Goal: Information Seeking & Learning: Learn about a topic

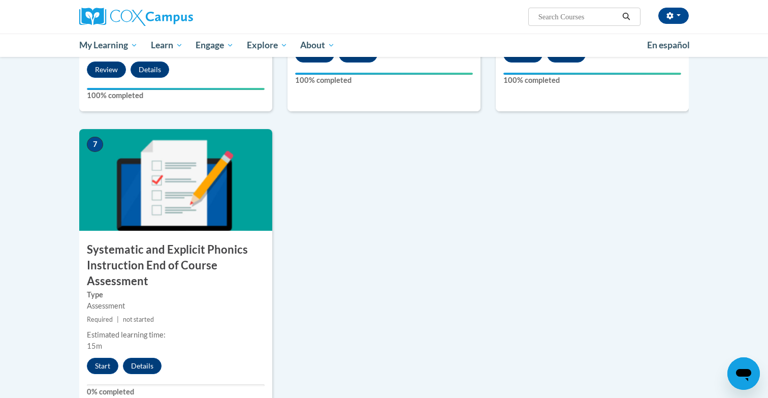
scroll to position [715, 0]
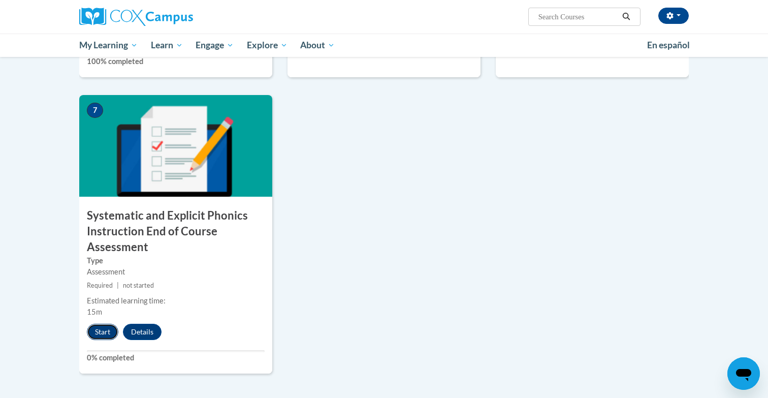
click at [108, 331] on button "Start" at bounding box center [102, 332] width 31 height 16
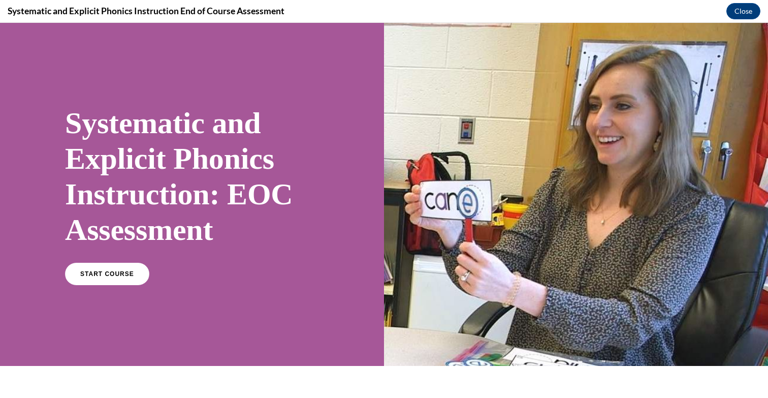
scroll to position [0, 0]
click at [99, 271] on span "START COURSE" at bounding box center [107, 274] width 56 height 8
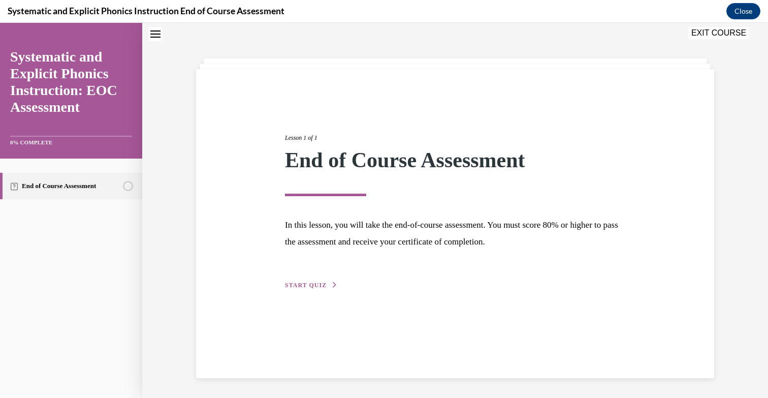
scroll to position [32, 0]
click at [313, 283] on span "START QUIZ" at bounding box center [306, 284] width 42 height 7
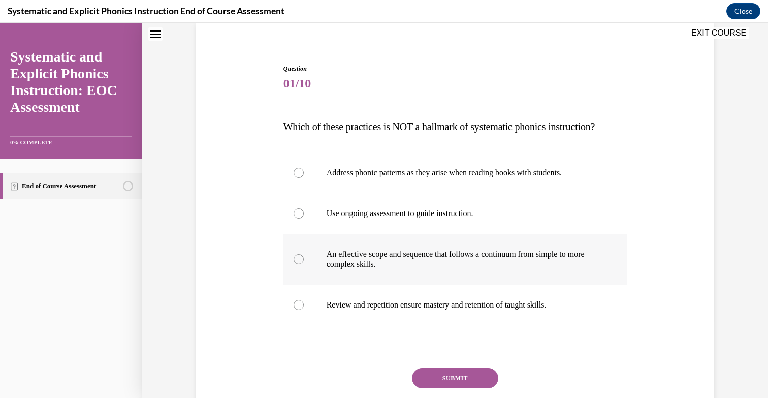
scroll to position [81, 0]
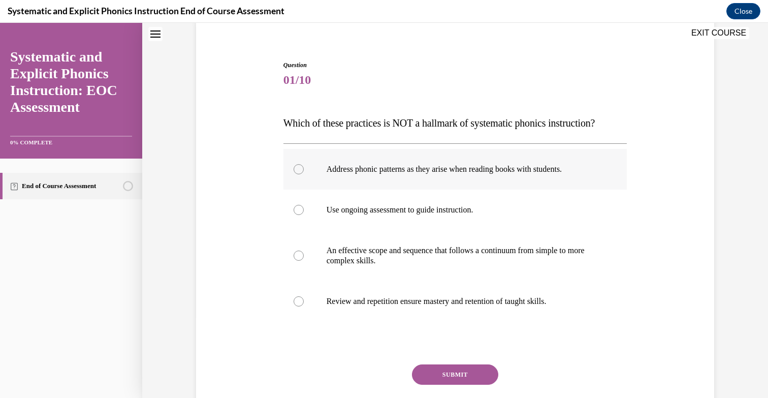
click at [375, 170] on p "Address phonic patterns as they arise when reading books with students." at bounding box center [464, 169] width 275 height 10
click at [430, 371] on button "SUBMIT" at bounding box center [455, 374] width 86 height 20
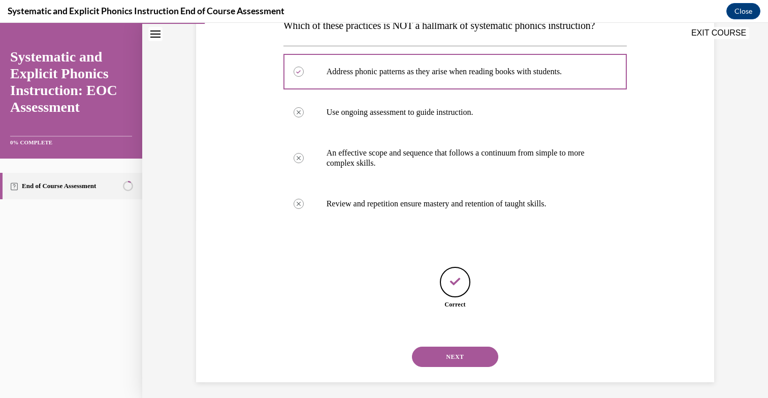
scroll to position [183, 0]
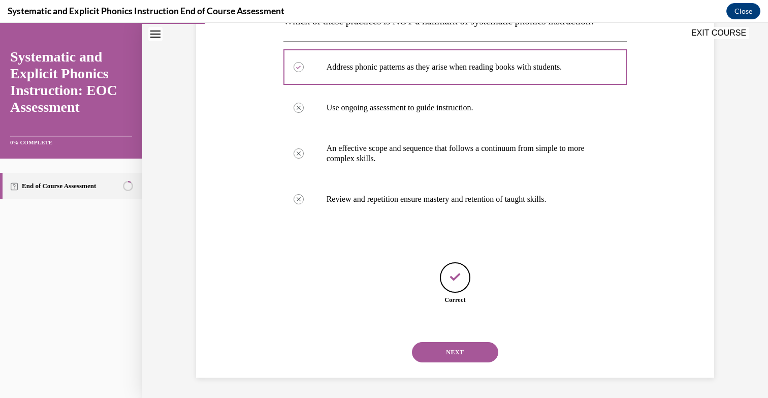
click at [464, 355] on button "NEXT" at bounding box center [455, 352] width 86 height 20
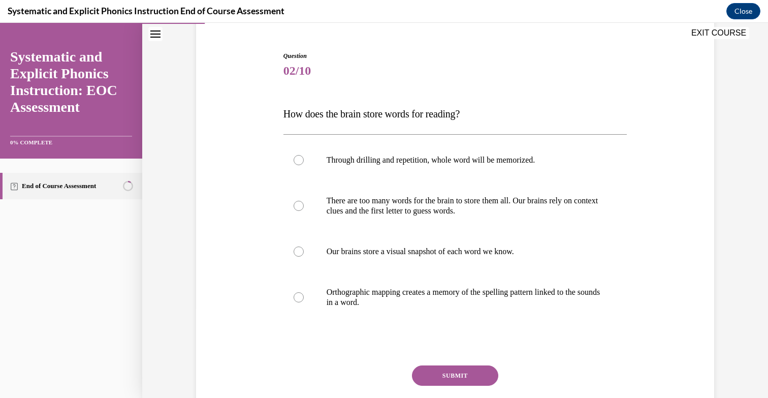
scroll to position [70, 0]
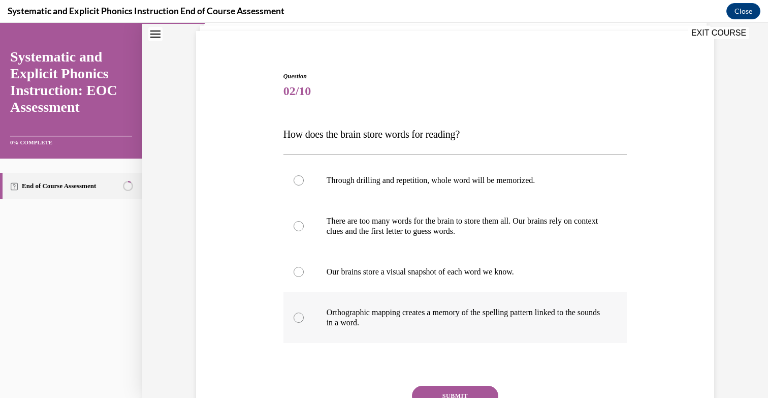
click at [466, 311] on p "Orthographic mapping creates a memory of the spelling pattern linked to the sou…" at bounding box center [464, 317] width 275 height 20
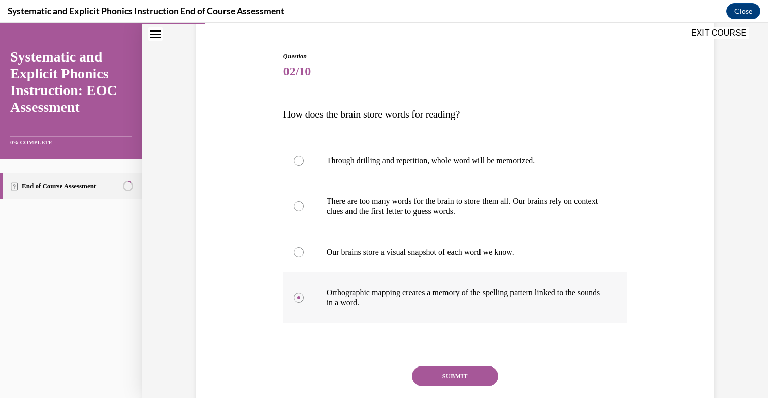
scroll to position [93, 0]
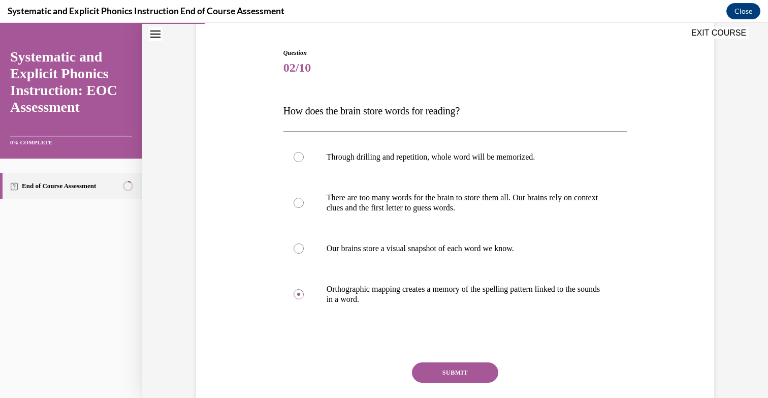
click at [439, 367] on button "SUBMIT" at bounding box center [455, 372] width 86 height 20
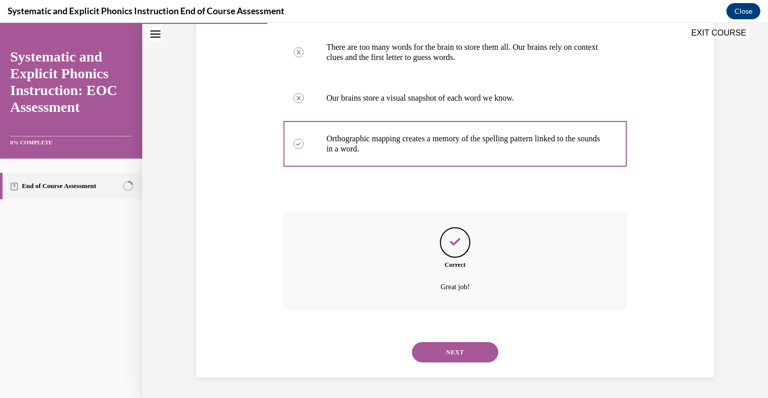
click at [459, 348] on button "NEXT" at bounding box center [455, 352] width 86 height 20
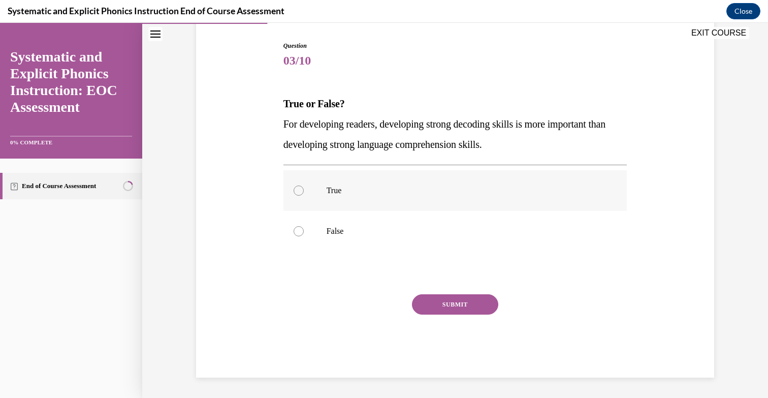
click at [473, 204] on div at bounding box center [455, 190] width 344 height 41
click at [473, 298] on button "SUBMIT" at bounding box center [455, 304] width 86 height 20
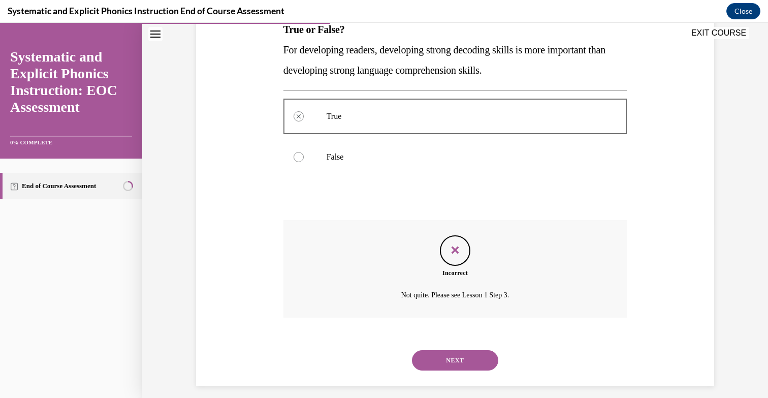
scroll to position [182, 0]
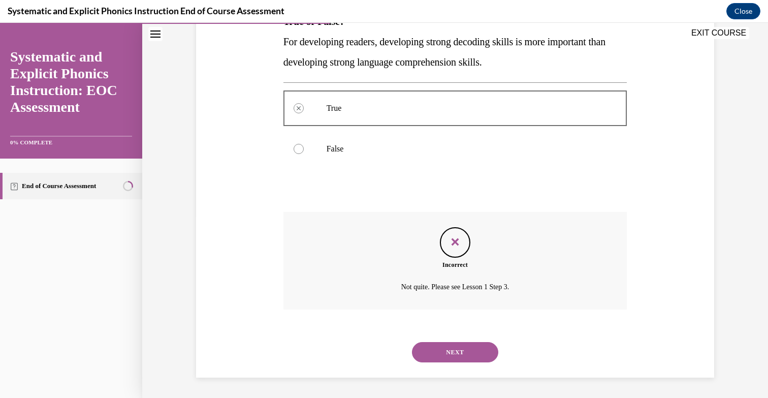
click at [452, 349] on button "NEXT" at bounding box center [455, 352] width 86 height 20
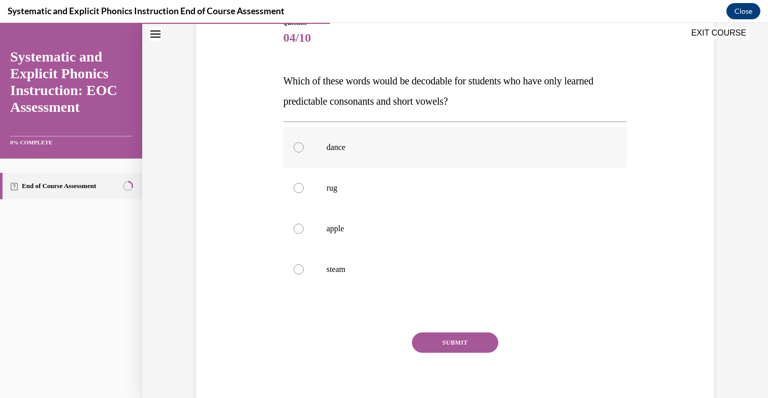
scroll to position [123, 0]
click at [371, 197] on div at bounding box center [455, 187] width 344 height 41
click at [429, 342] on button "SUBMIT" at bounding box center [455, 342] width 86 height 20
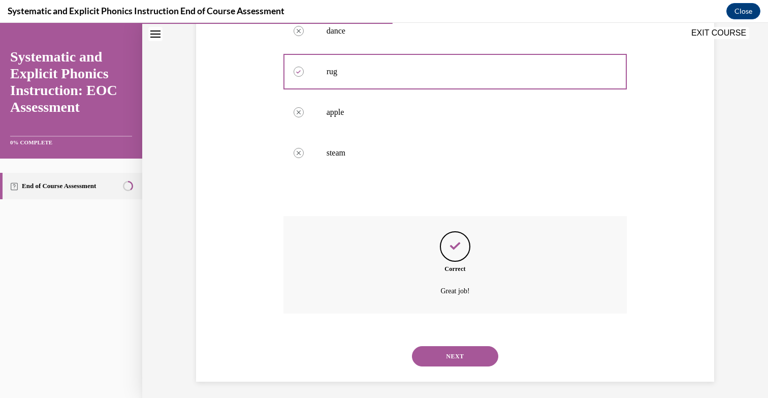
scroll to position [243, 0]
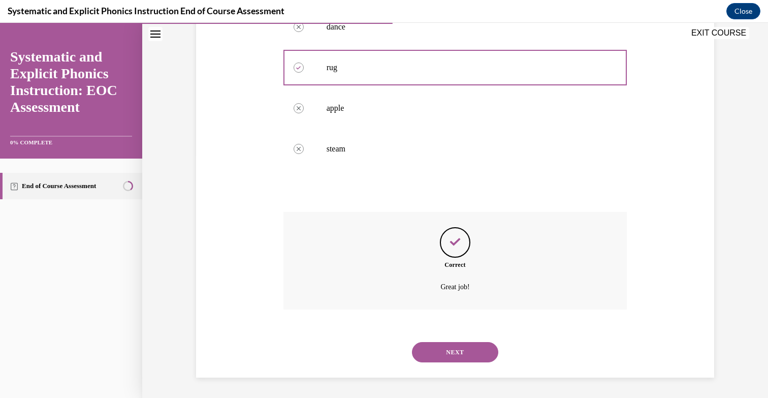
click at [445, 350] on button "NEXT" at bounding box center [455, 352] width 86 height 20
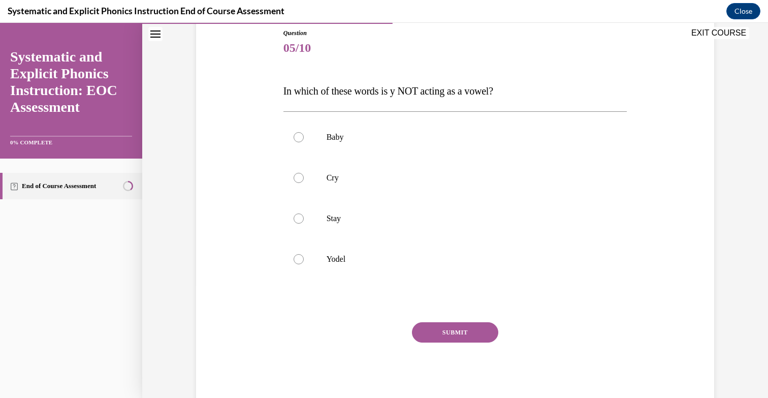
scroll to position [130, 0]
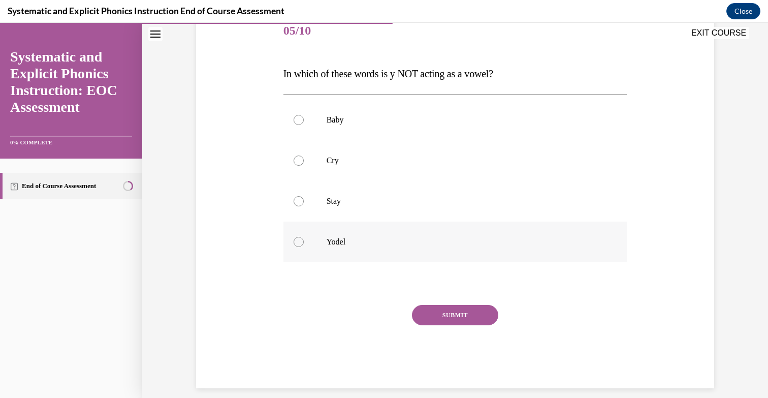
click at [338, 249] on div at bounding box center [455, 242] width 344 height 41
click at [428, 308] on button "SUBMIT" at bounding box center [455, 315] width 86 height 20
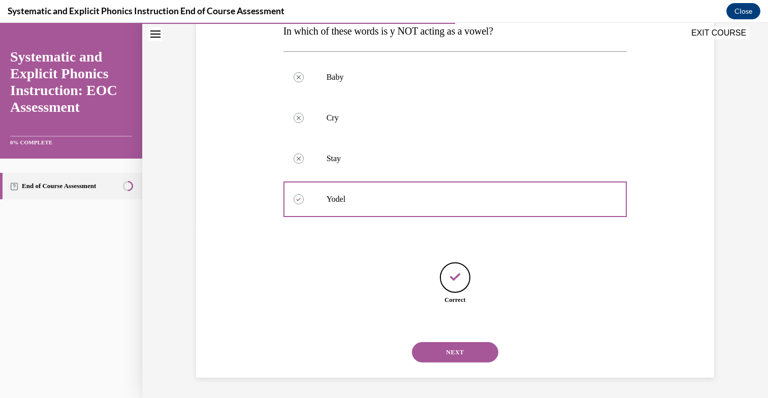
click at [453, 344] on button "NEXT" at bounding box center [455, 352] width 86 height 20
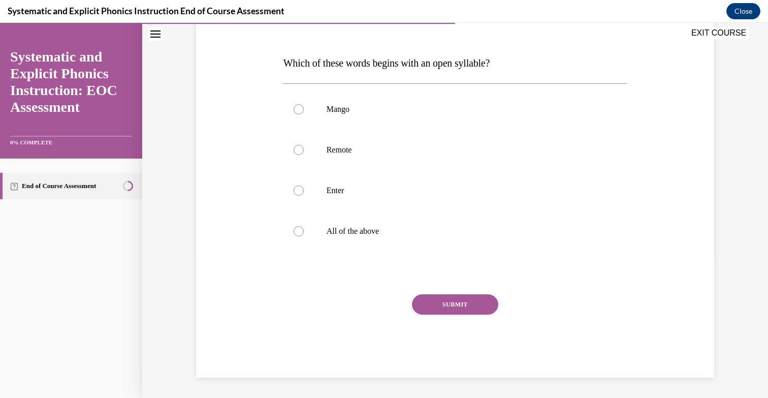
scroll to position [113, 0]
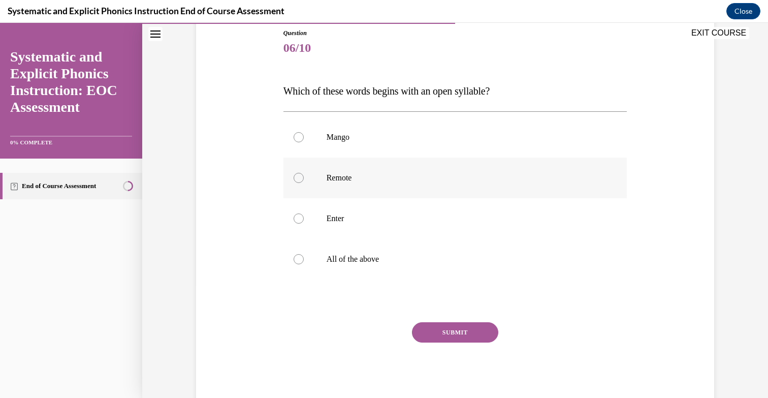
click at [364, 188] on div at bounding box center [455, 177] width 344 height 41
click at [455, 332] on button "SUBMIT" at bounding box center [455, 332] width 86 height 20
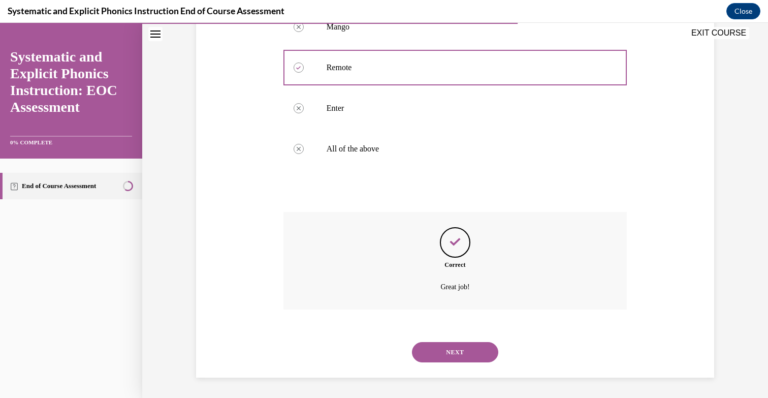
click at [445, 345] on button "NEXT" at bounding box center [455, 352] width 86 height 20
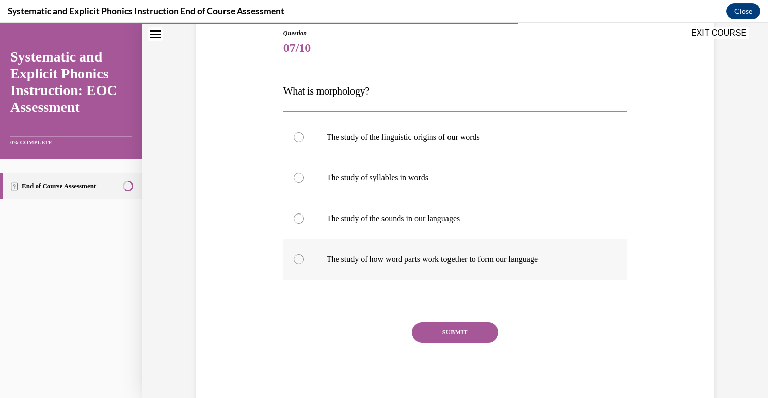
click at [546, 256] on p "The study of how word parts work together to form our language" at bounding box center [464, 259] width 275 height 10
click at [455, 327] on button "SUBMIT" at bounding box center [455, 332] width 86 height 20
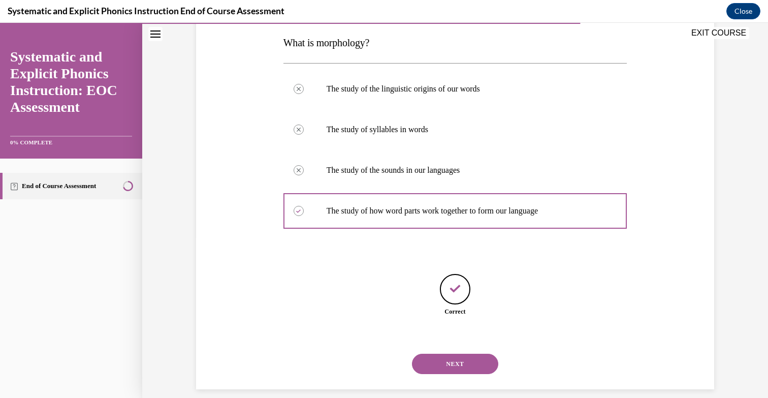
scroll to position [173, 0]
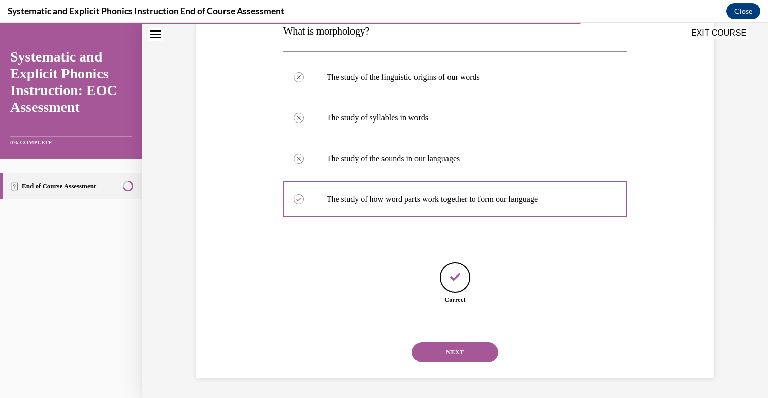
click at [457, 344] on button "NEXT" at bounding box center [455, 352] width 86 height 20
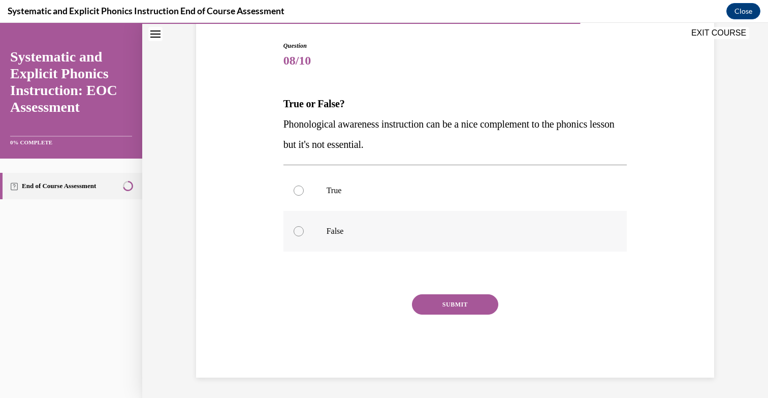
click at [330, 234] on p "False" at bounding box center [464, 231] width 275 height 10
click at [430, 302] on button "SUBMIT" at bounding box center [455, 304] width 86 height 20
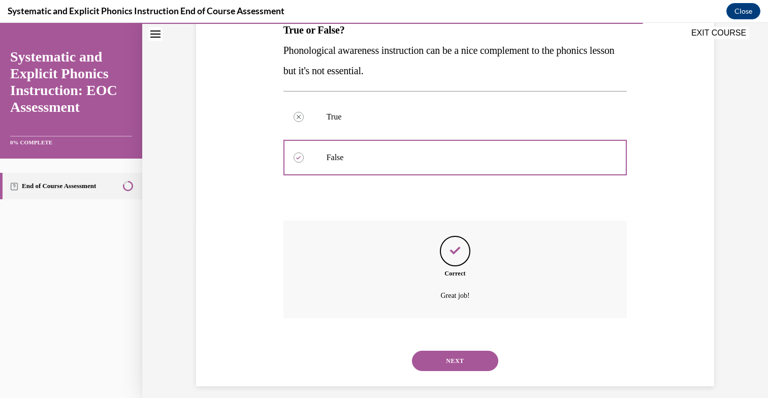
scroll to position [182, 0]
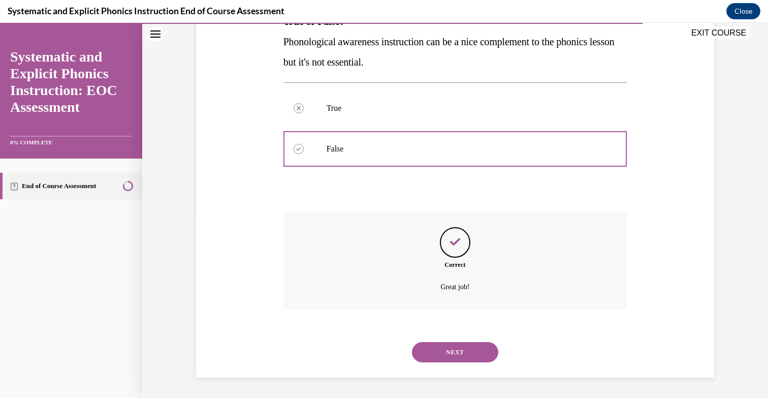
click at [458, 349] on button "NEXT" at bounding box center [455, 352] width 86 height 20
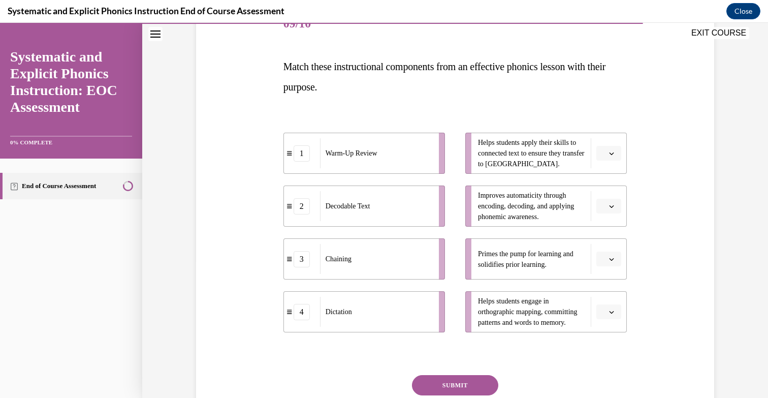
scroll to position [128, 0]
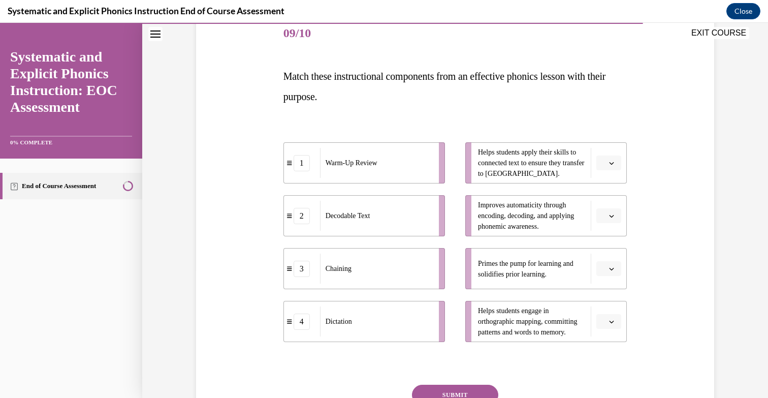
click at [604, 271] on span "Please select an option" at bounding box center [605, 269] width 4 height 10
click at [604, 305] on div "1" at bounding box center [607, 311] width 25 height 20
click at [608, 321] on span "button" at bounding box center [611, 321] width 7 height 7
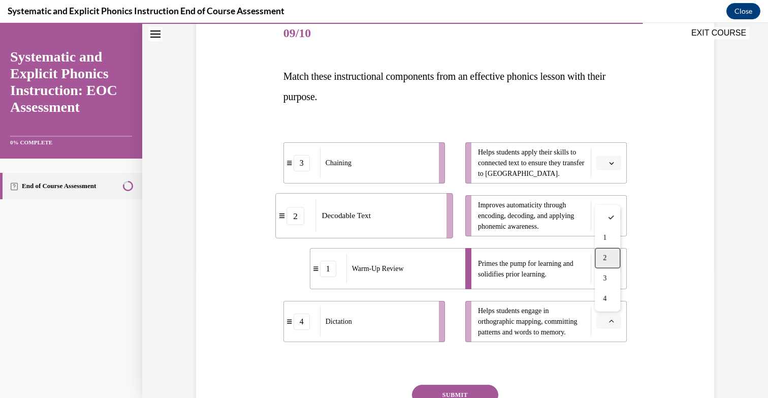
click at [599, 255] on div "2" at bounding box center [607, 258] width 25 height 20
click at [611, 215] on icon "button" at bounding box center [611, 215] width 5 height 5
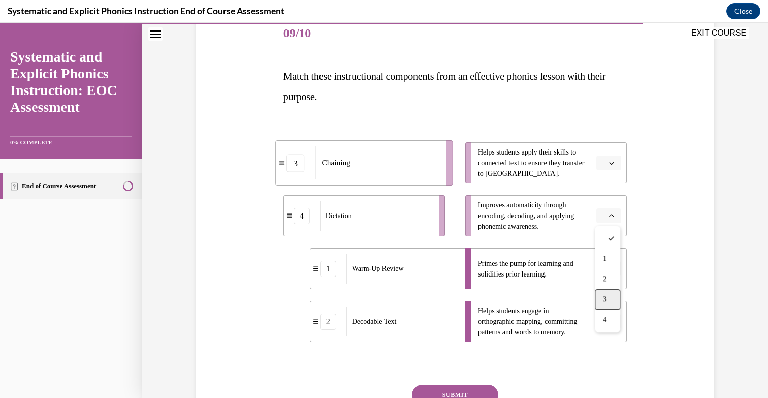
click at [606, 294] on div "3" at bounding box center [607, 299] width 25 height 20
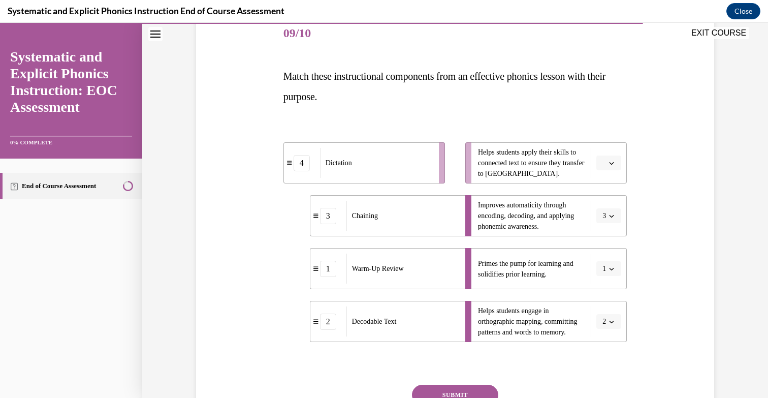
click at [610, 162] on icon "button" at bounding box center [611, 163] width 5 height 5
click at [606, 262] on div "4" at bounding box center [607, 267] width 25 height 20
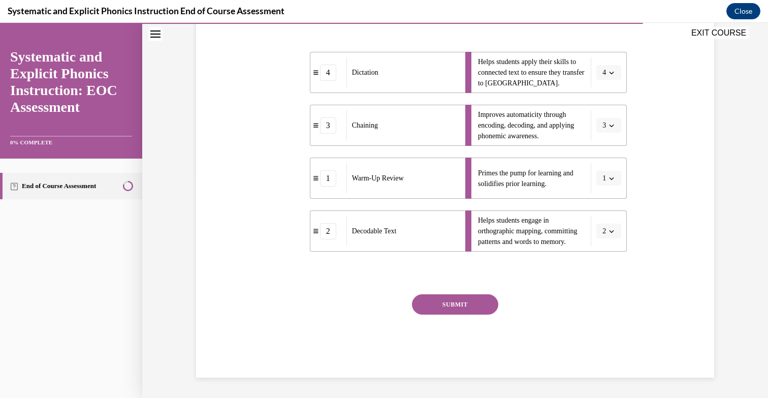
click at [474, 308] on button "SUBMIT" at bounding box center [455, 304] width 86 height 20
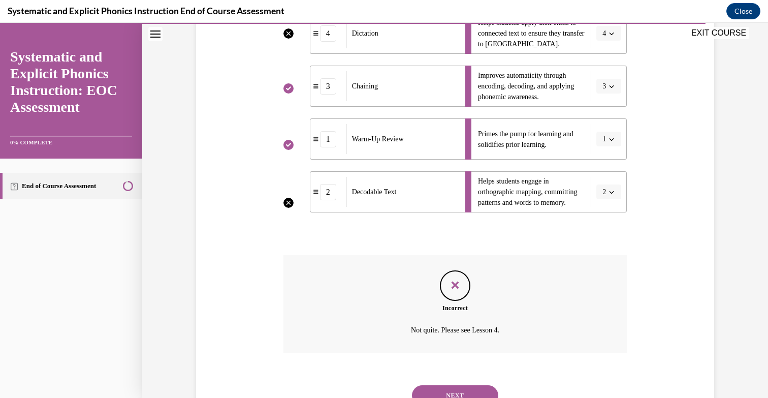
scroll to position [300, 0]
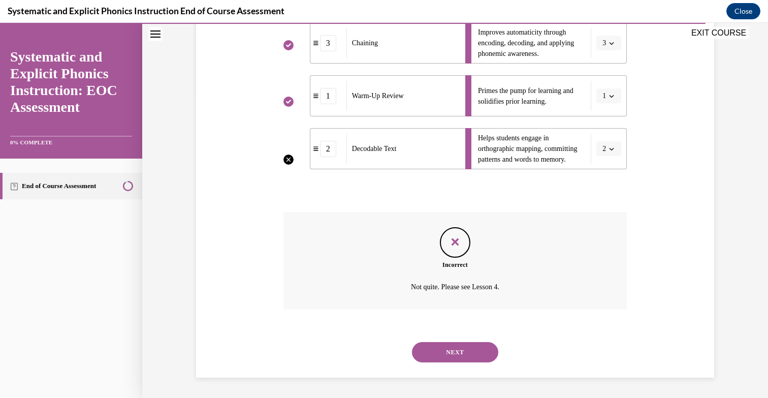
click at [462, 358] on button "NEXT" at bounding box center [455, 352] width 86 height 20
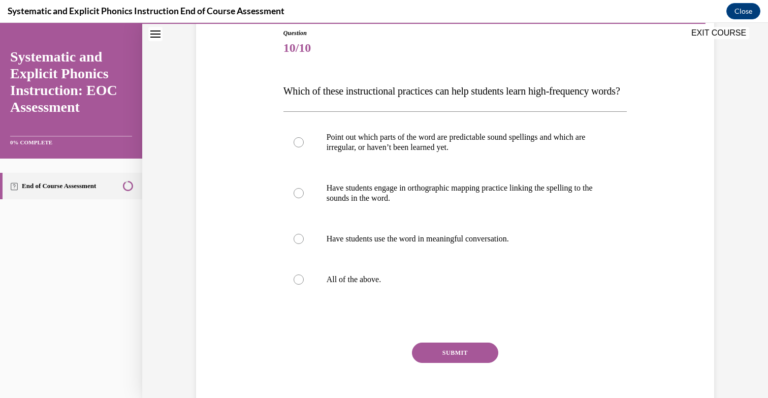
scroll to position [118, 0]
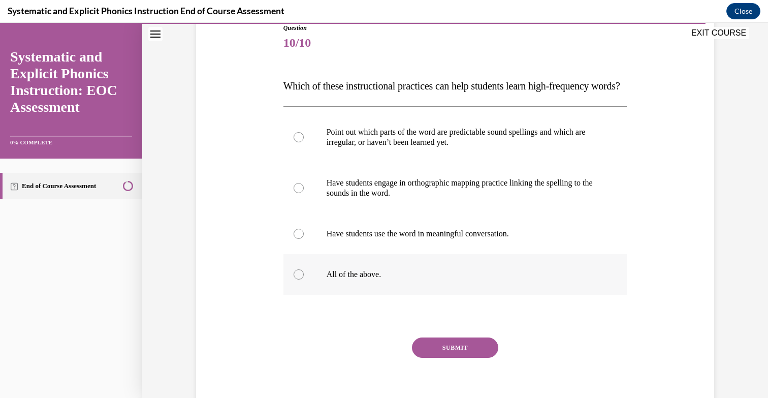
click at [430, 295] on div at bounding box center [455, 274] width 344 height 41
click at [443, 380] on div "SUBMIT" at bounding box center [455, 362] width 344 height 51
click at [443, 358] on button "SUBMIT" at bounding box center [455, 347] width 86 height 20
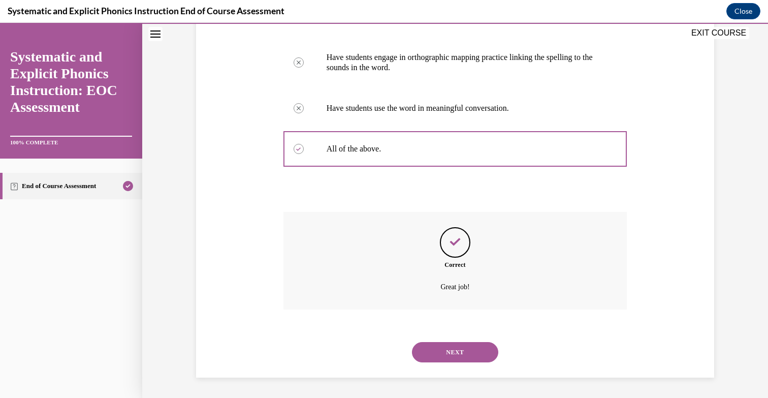
scroll to position [264, 0]
click at [459, 347] on button "NEXT" at bounding box center [455, 352] width 86 height 20
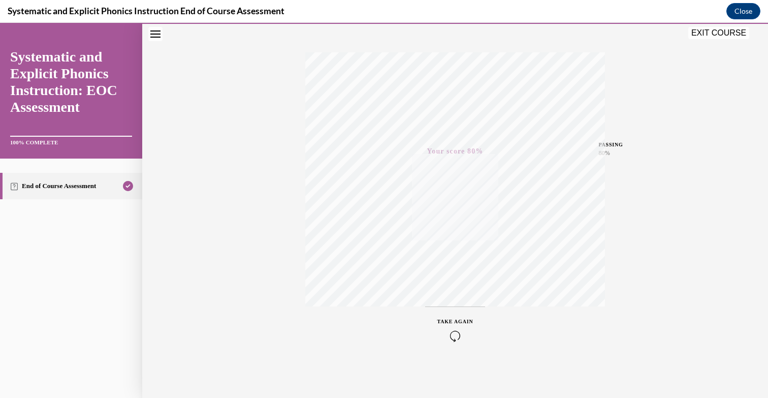
scroll to position [0, 0]
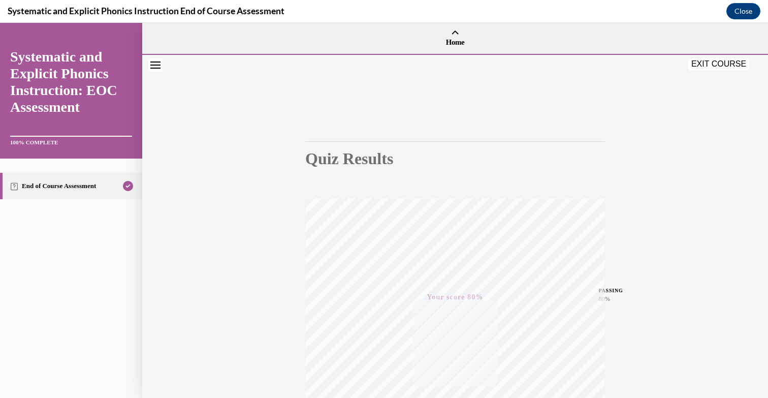
click at [699, 65] on button "EXIT COURSE" at bounding box center [718, 64] width 61 height 12
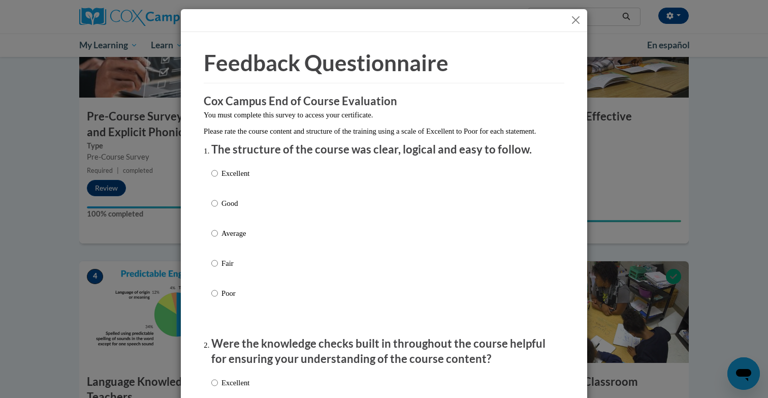
click at [222, 179] on p "Excellent" at bounding box center [236, 173] width 28 height 11
click at [218, 179] on input "Excellent" at bounding box center [214, 173] width 7 height 11
radio input "true"
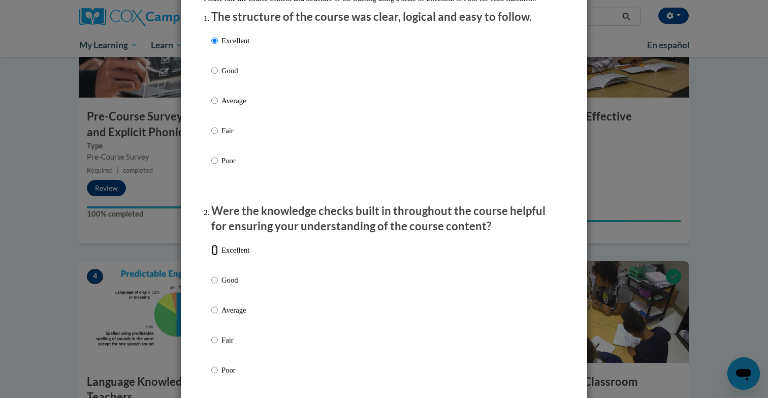
click at [216, 256] on input "Excellent" at bounding box center [214, 249] width 7 height 11
radio input "true"
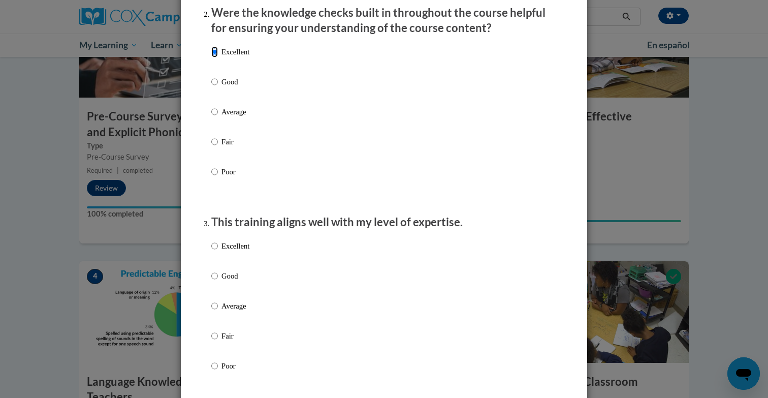
scroll to position [373, 0]
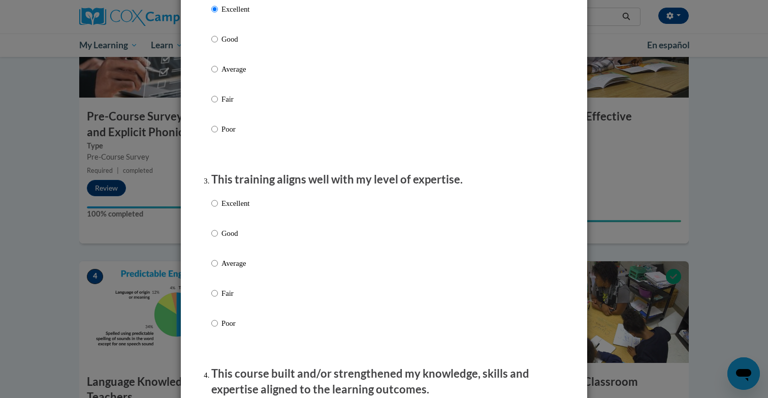
click at [227, 209] on p "Excellent" at bounding box center [236, 203] width 28 height 11
click at [218, 209] on input "Excellent" at bounding box center [214, 203] width 7 height 11
radio input "true"
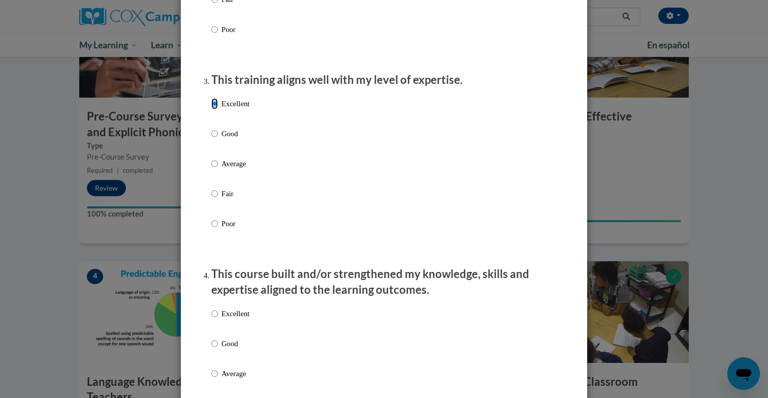
scroll to position [579, 0]
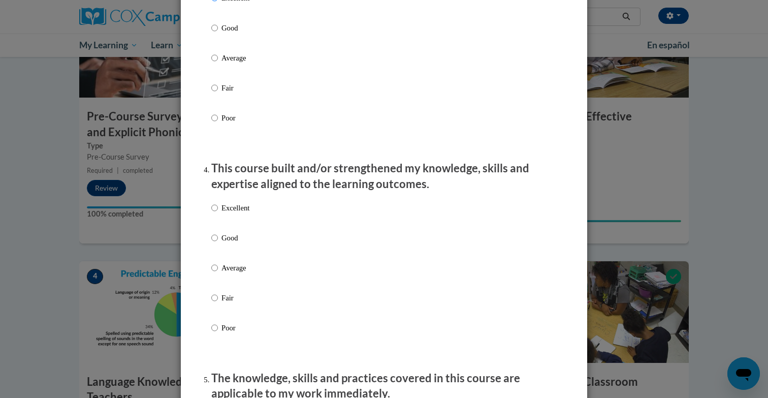
click at [227, 213] on p "Excellent" at bounding box center [236, 207] width 28 height 11
click at [218, 213] on input "Excellent" at bounding box center [214, 207] width 7 height 11
radio input "true"
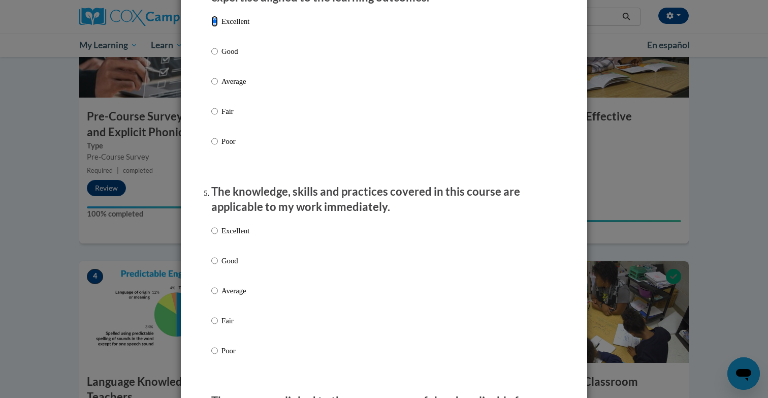
scroll to position [753, 0]
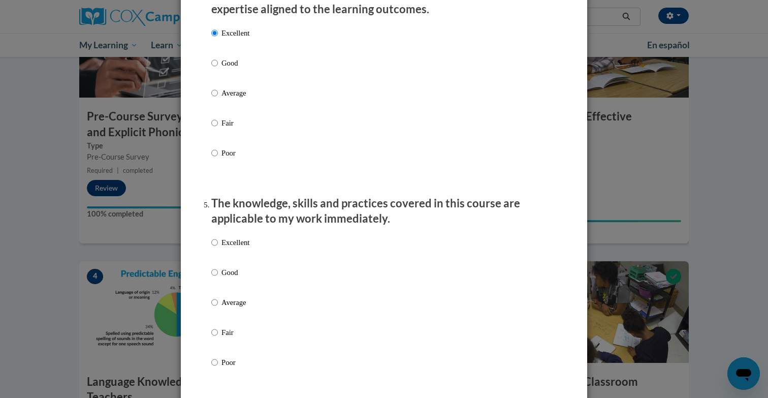
click at [222, 248] on p "Excellent" at bounding box center [236, 242] width 28 height 11
click at [218, 248] on input "Excellent" at bounding box center [214, 242] width 7 height 11
radio input "true"
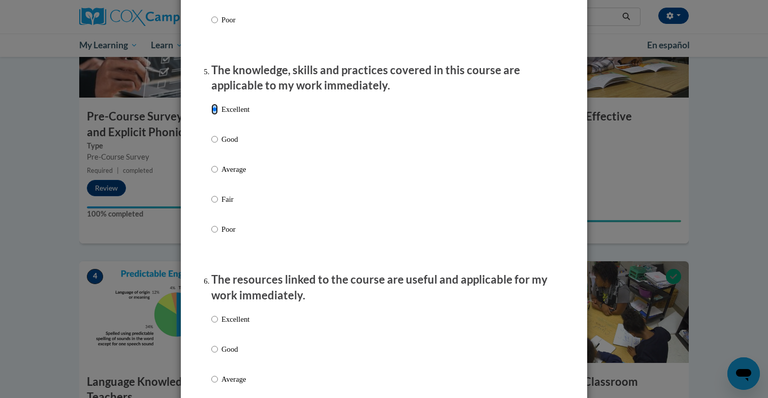
scroll to position [963, 0]
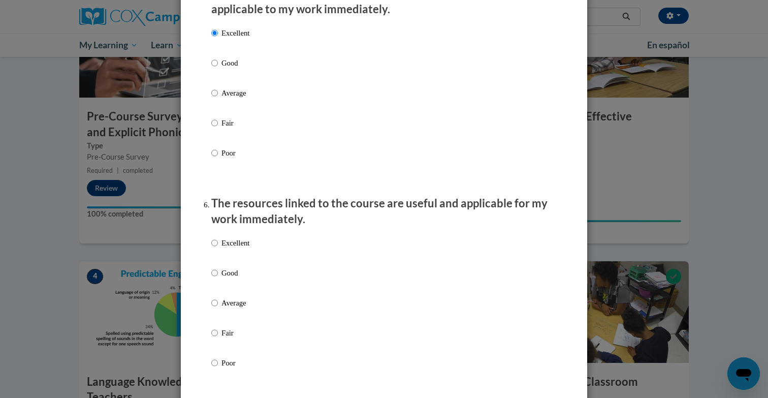
click at [231, 248] on p "Excellent" at bounding box center [236, 242] width 28 height 11
click at [218, 248] on input "Excellent" at bounding box center [214, 242] width 7 height 11
radio input "true"
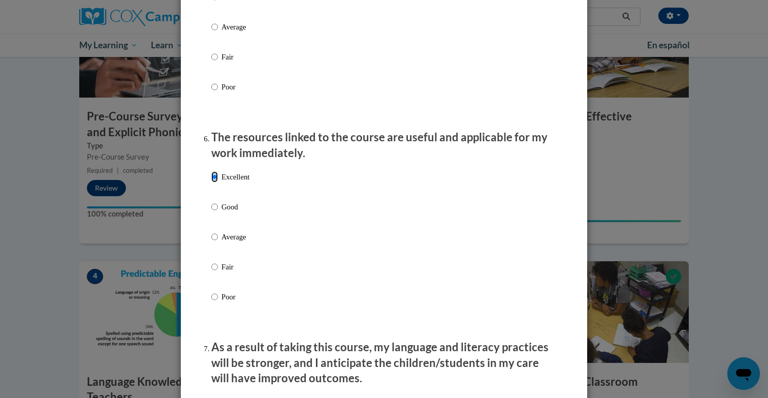
scroll to position [1210, 0]
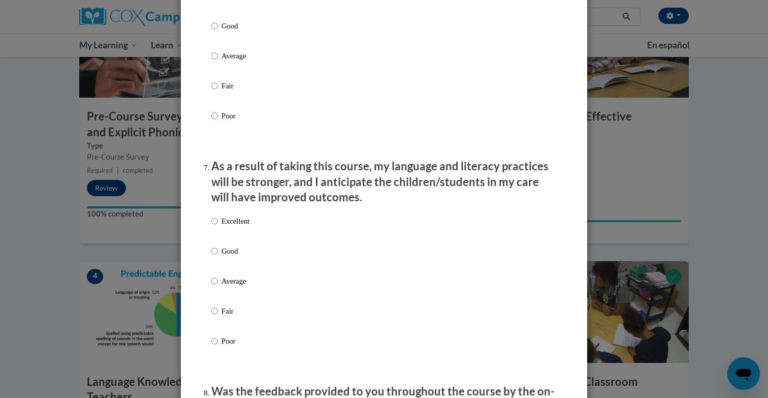
click at [236, 227] on p "Excellent" at bounding box center [236, 220] width 28 height 11
click at [218, 227] on input "Excellent" at bounding box center [214, 220] width 7 height 11
radio input "true"
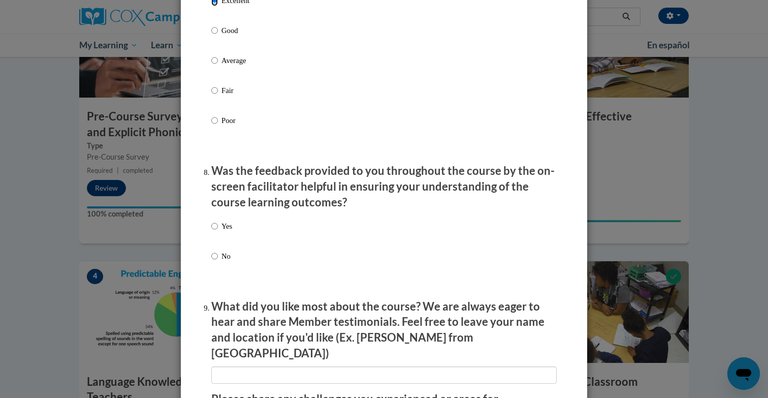
scroll to position [1444, 0]
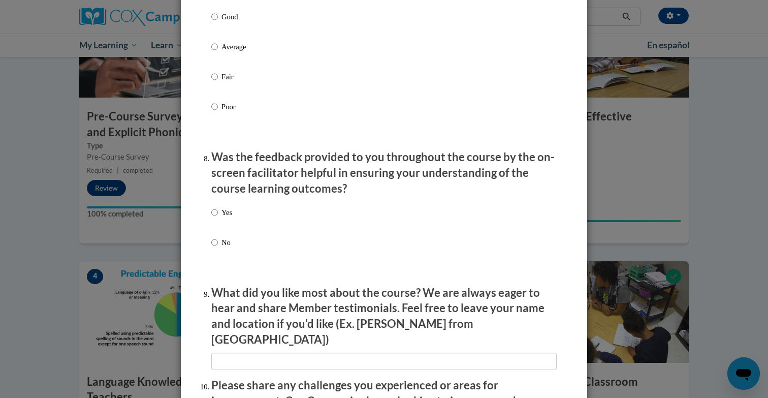
click at [220, 212] on div "Yes No" at bounding box center [221, 236] width 21 height 68
click at [220, 218] on label "Yes" at bounding box center [221, 220] width 21 height 27
click at [218, 218] on input "Yes" at bounding box center [214, 212] width 7 height 11
radio input "true"
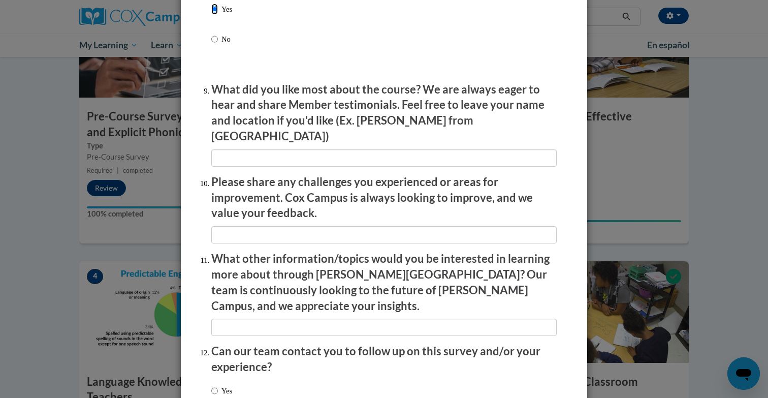
scroll to position [1716, 0]
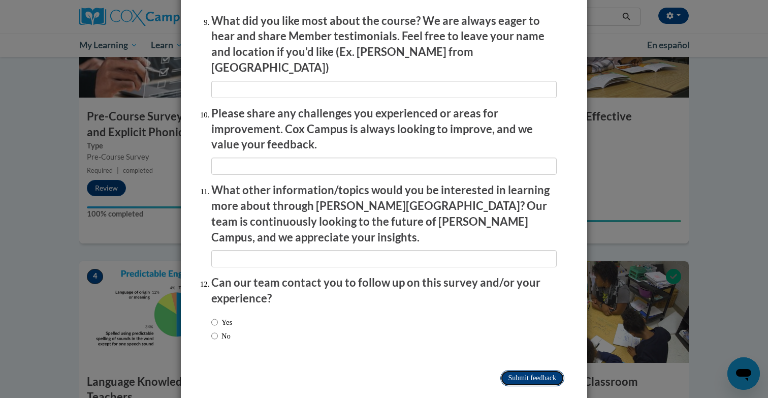
click at [539, 370] on input "Submit feedback" at bounding box center [532, 378] width 64 height 16
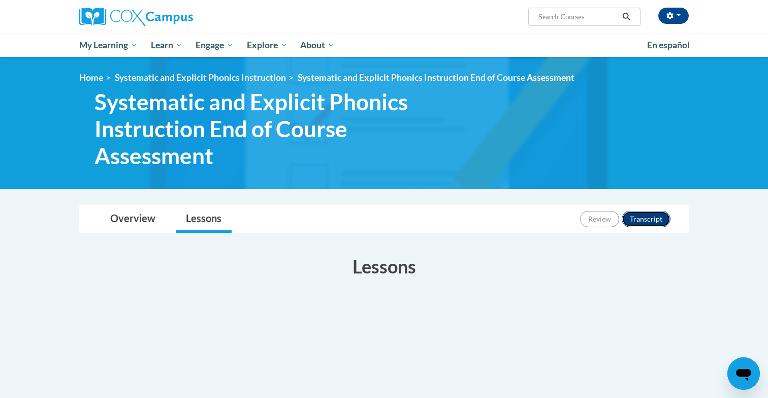
click at [634, 215] on button "Transcript" at bounding box center [646, 219] width 49 height 16
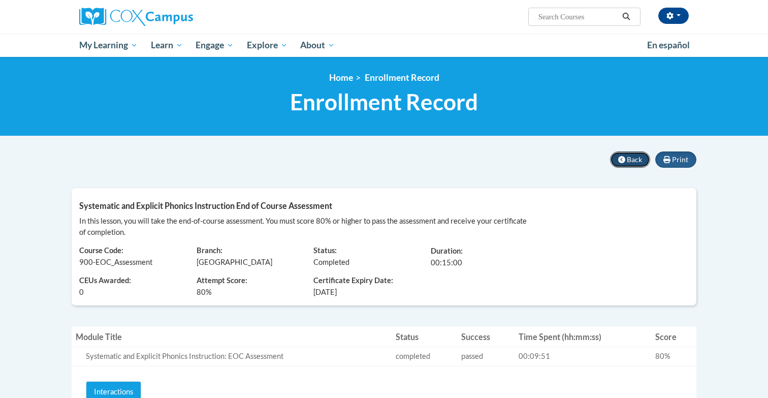
click at [627, 158] on span "Back" at bounding box center [634, 159] width 15 height 9
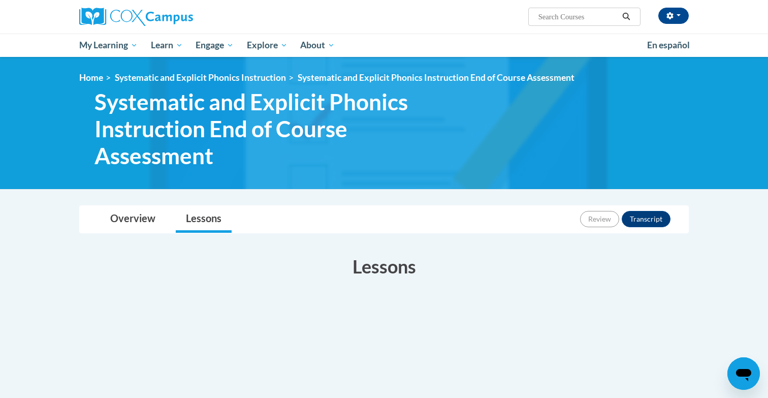
click at [124, 234] on div "Toggle navigation Overview Lessons Review Transcript Overview Course Descriptio…" at bounding box center [384, 312] width 625 height 215
click at [144, 222] on link "Overview" at bounding box center [133, 219] width 66 height 27
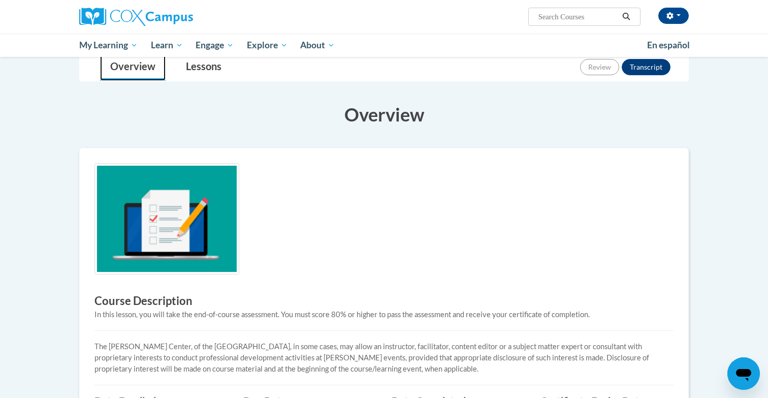
scroll to position [80, 0]
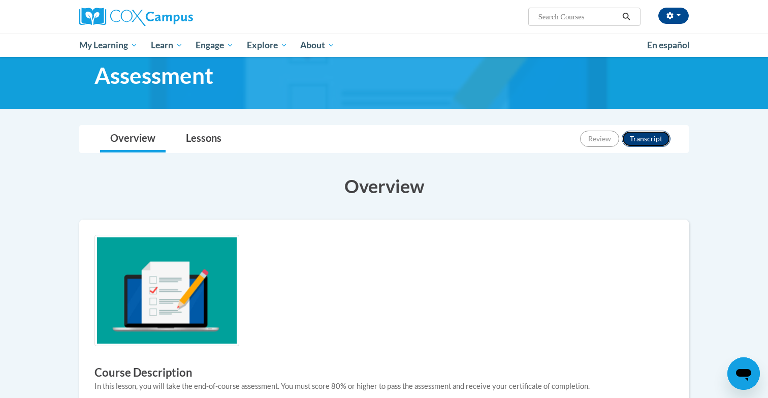
click at [625, 138] on button "Transcript" at bounding box center [646, 139] width 49 height 16
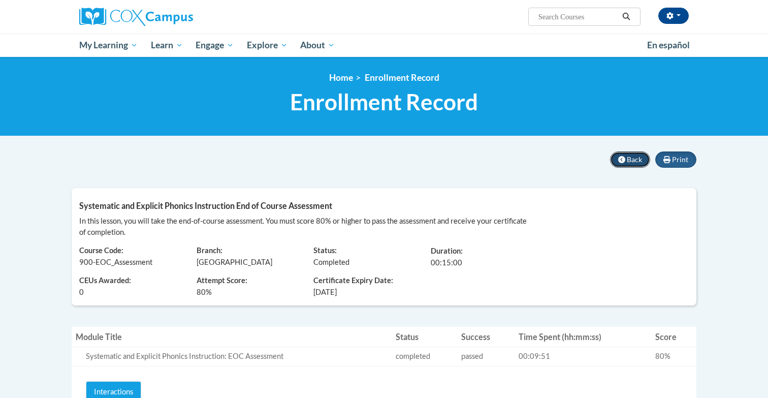
click at [626, 163] on button "Back" at bounding box center [630, 159] width 40 height 16
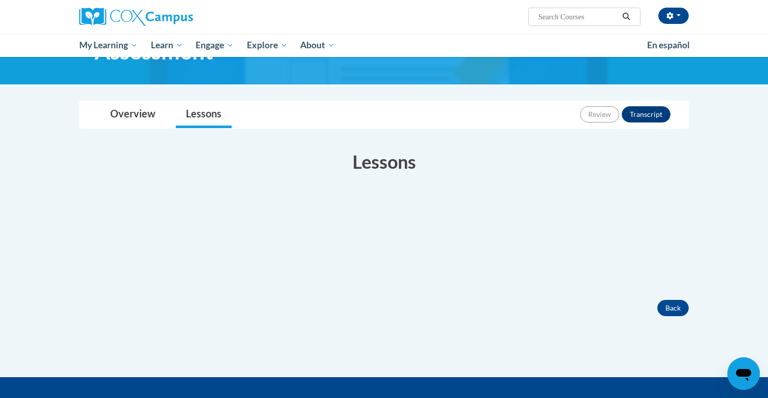
scroll to position [96, 0]
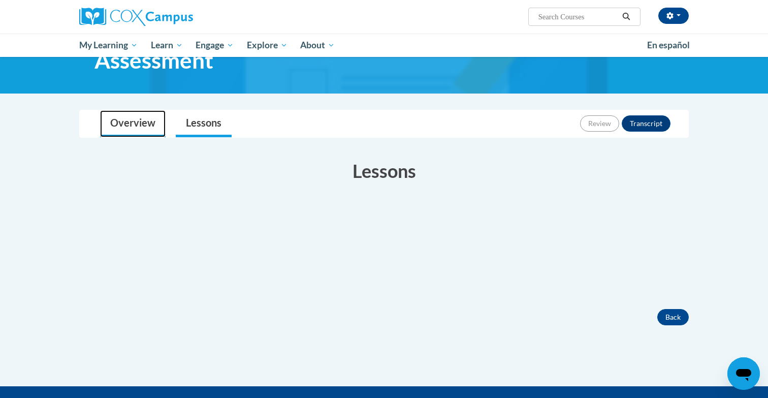
click at [148, 124] on link "Overview" at bounding box center [133, 123] width 66 height 27
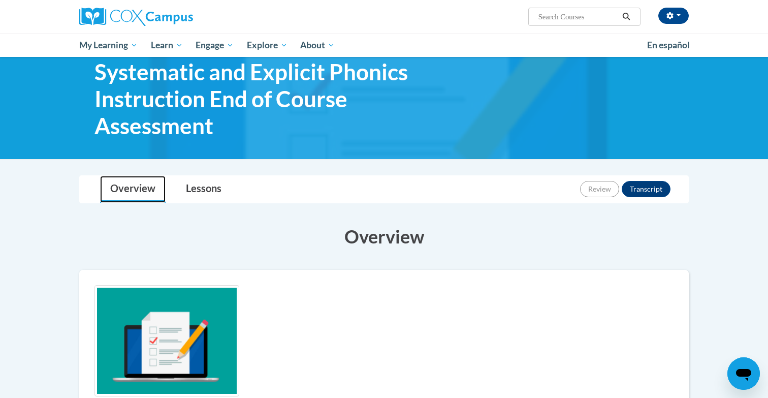
scroll to position [0, 0]
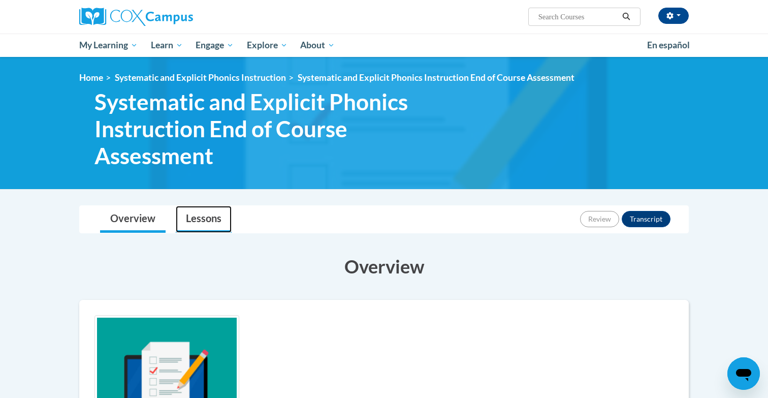
click at [208, 218] on link "Lessons" at bounding box center [204, 219] width 56 height 27
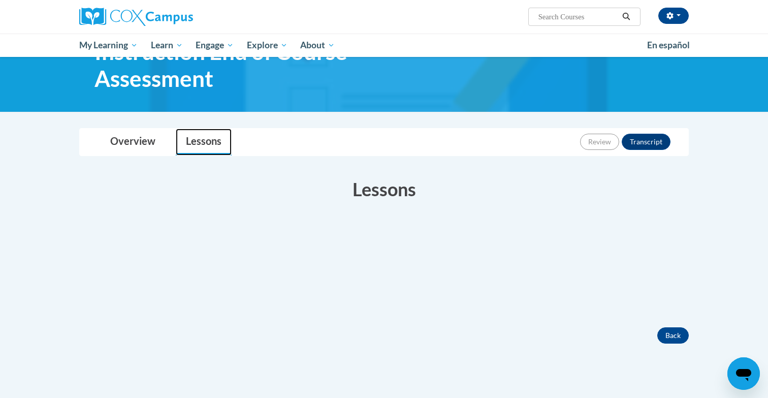
scroll to position [71, 0]
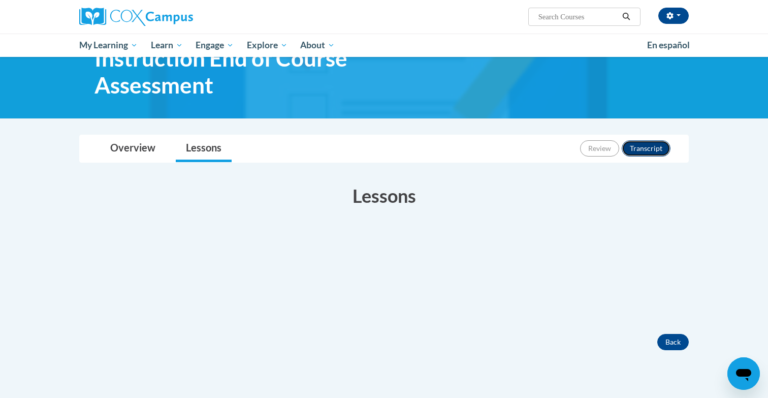
click at [629, 146] on button "Transcript" at bounding box center [646, 148] width 49 height 16
